Goal: Transaction & Acquisition: Purchase product/service

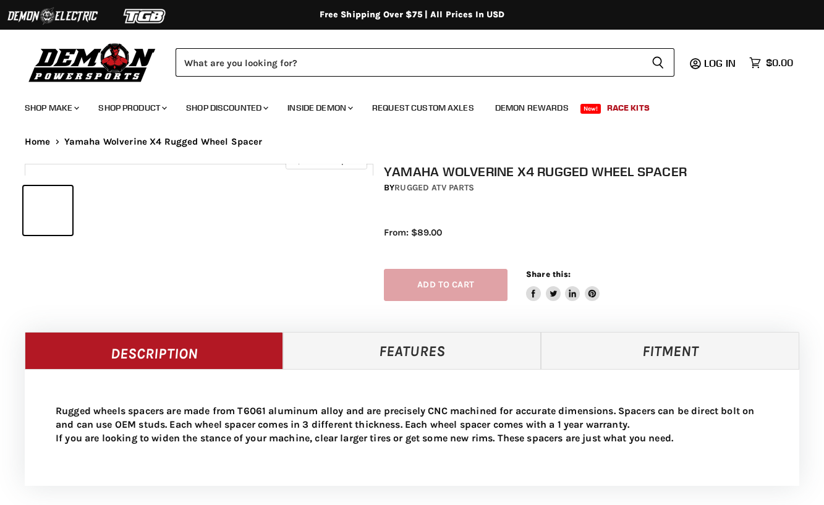
select select "******"
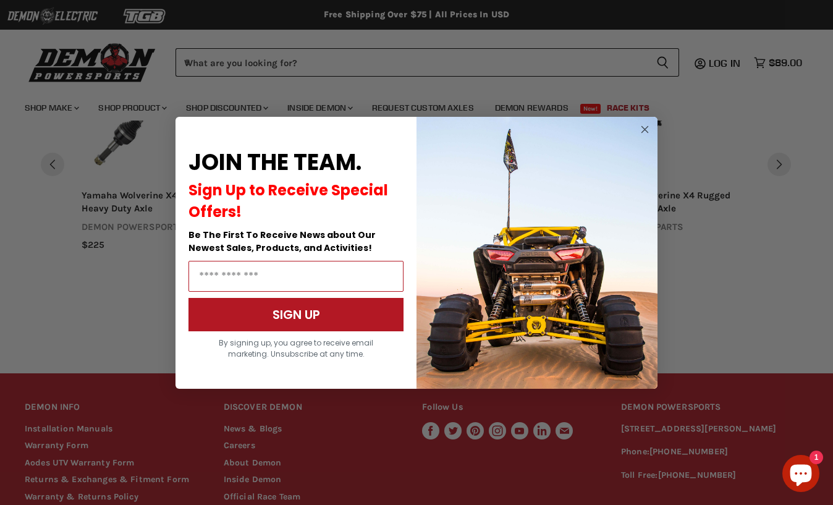
scroll to position [1130, 0]
